Goal: Task Accomplishment & Management: Manage account settings

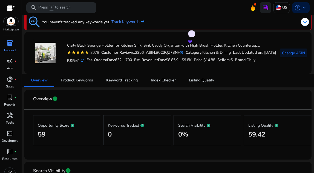
scroll to position [6, 0]
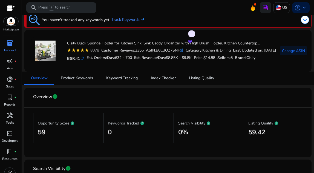
click at [84, 61] on mat-icon "refresh" at bounding box center [82, 58] width 4 height 5
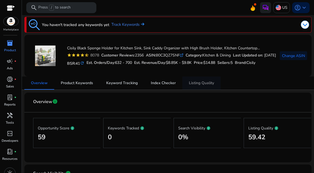
scroll to position [0, 0]
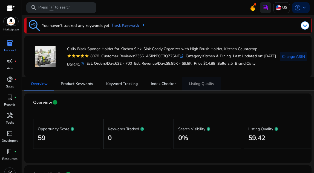
click at [194, 85] on span "Listing Quality" at bounding box center [201, 84] width 25 height 4
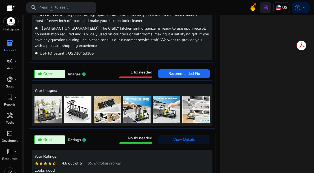
scroll to position [501, 0]
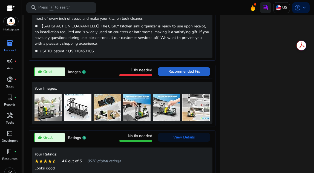
click at [173, 73] on span "Recommended Fix" at bounding box center [183, 71] width 31 height 5
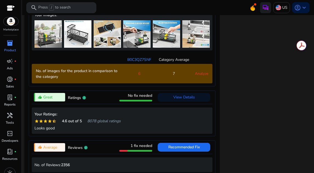
scroll to position [575, 0]
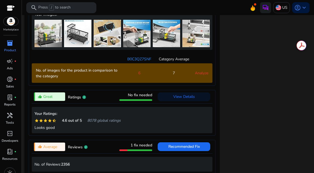
click at [200, 76] on link "Analyze" at bounding box center [201, 72] width 13 height 5
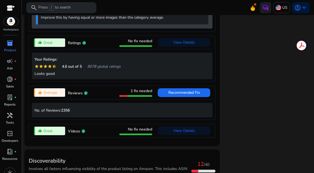
scroll to position [661, 0]
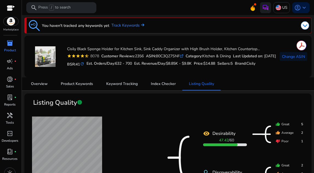
scroll to position [661, 0]
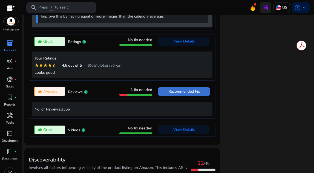
click at [187, 94] on span "Recommended Fix" at bounding box center [183, 91] width 31 height 5
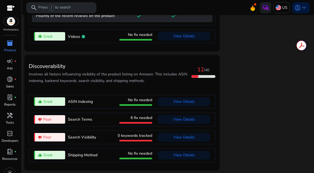
scroll to position [782, 0]
click at [175, 121] on span "View Details" at bounding box center [184, 119] width 22 height 5
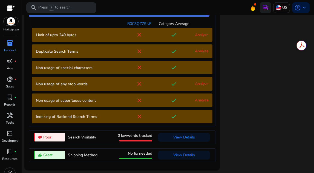
scroll to position [804, 0]
click at [200, 100] on link "Analyze" at bounding box center [201, 99] width 13 height 5
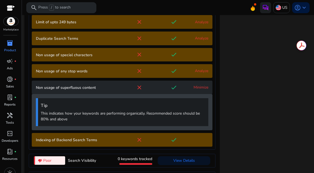
click at [201, 101] on div "Non usage of superfluous content close done Minimize Tip This indicates how you…" at bounding box center [122, 106] width 181 height 50
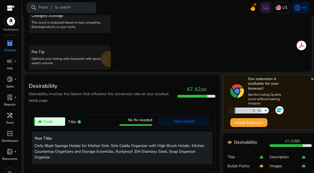
scroll to position [198, 0]
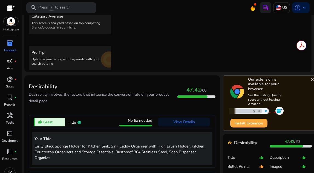
click at [234, 123] on button "Install Extension" at bounding box center [248, 123] width 37 height 9
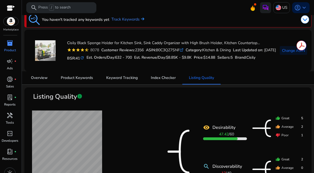
scroll to position [0, 0]
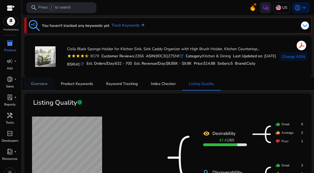
click at [47, 83] on link "Overview" at bounding box center [39, 83] width 30 height 13
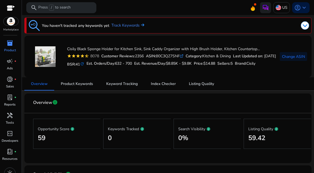
click at [84, 67] on mat-icon "refresh" at bounding box center [82, 63] width 4 height 5
click at [11, 79] on span "donut_small" at bounding box center [10, 79] width 7 height 7
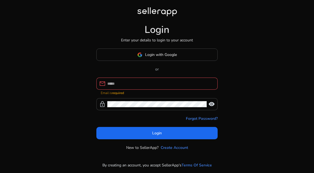
type input "**********"
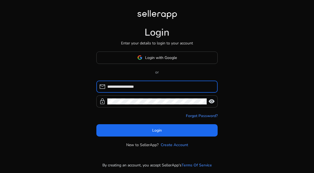
click at [162, 133] on span at bounding box center [156, 130] width 121 height 13
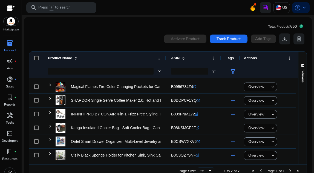
scroll to position [12, 0]
